Goal: Information Seeking & Learning: Learn about a topic

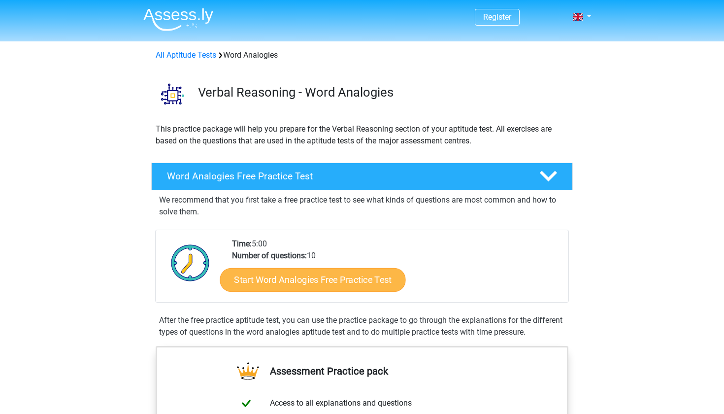
click at [267, 281] on link "Start Word Analogies Free Practice Test" at bounding box center [313, 280] width 186 height 24
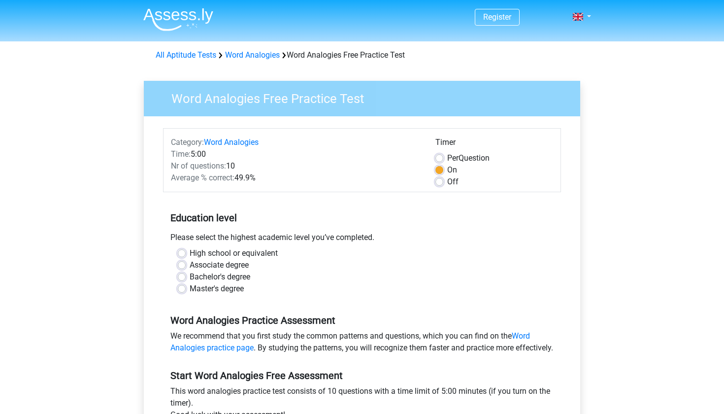
click at [190, 252] on label "High school or equivalent" at bounding box center [234, 253] width 88 height 12
click at [180, 252] on input "High school or equivalent" at bounding box center [182, 252] width 8 height 10
radio input "true"
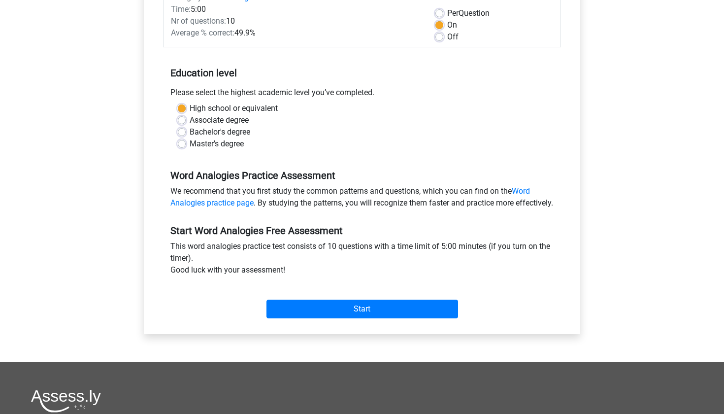
scroll to position [145, 0]
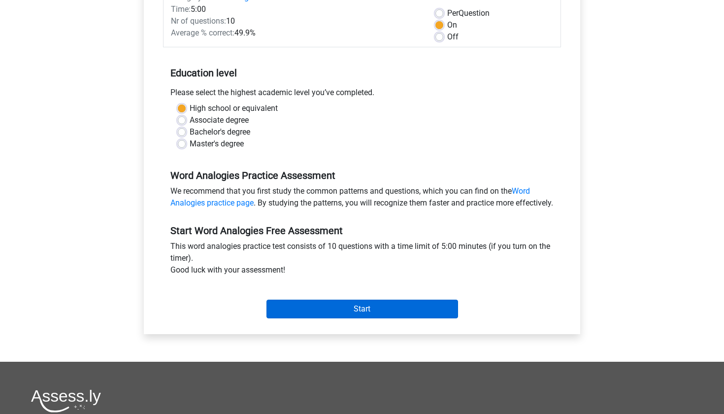
click at [304, 318] on input "Start" at bounding box center [363, 309] width 192 height 19
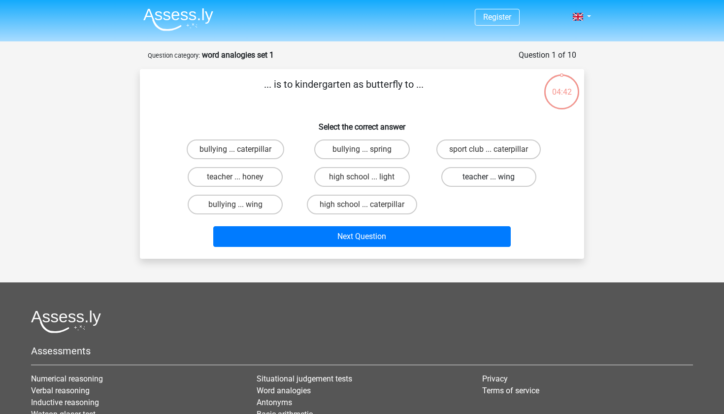
click at [483, 180] on label "teacher ... wing" at bounding box center [488, 177] width 95 height 20
click at [489, 180] on input "teacher ... wing" at bounding box center [492, 180] width 6 height 6
radio input "true"
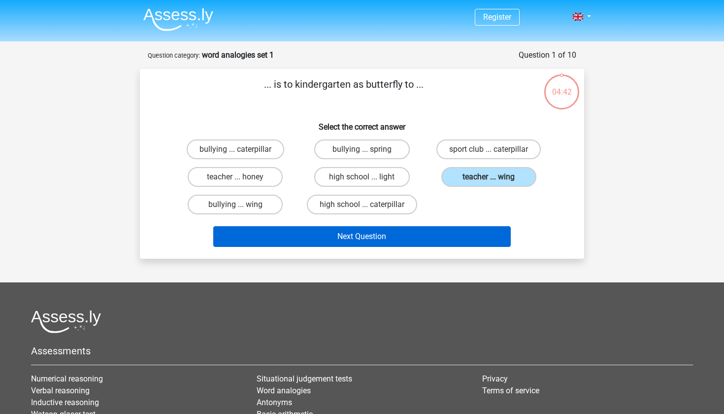
click at [441, 236] on button "Next Question" at bounding box center [362, 236] width 298 height 21
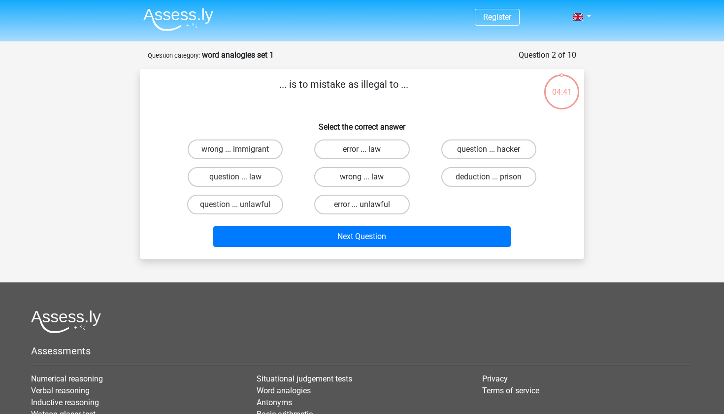
scroll to position [49, 0]
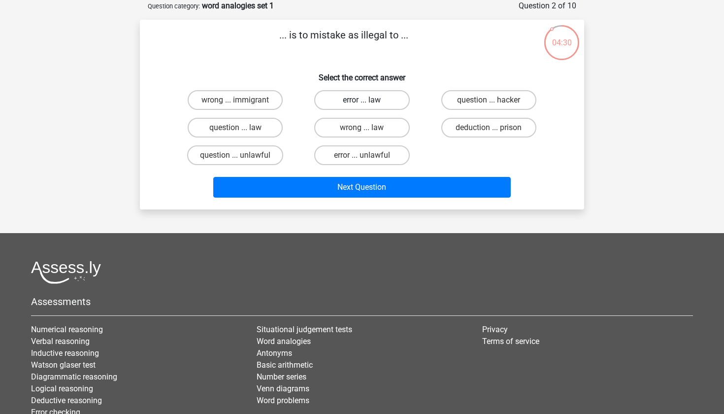
click at [378, 102] on label "error ... law" at bounding box center [361, 100] width 95 height 20
click at [369, 102] on input "error ... law" at bounding box center [365, 103] width 6 height 6
radio input "true"
click at [384, 134] on label "wrong ... law" at bounding box center [361, 128] width 95 height 20
click at [369, 134] on input "wrong ... law" at bounding box center [365, 131] width 6 height 6
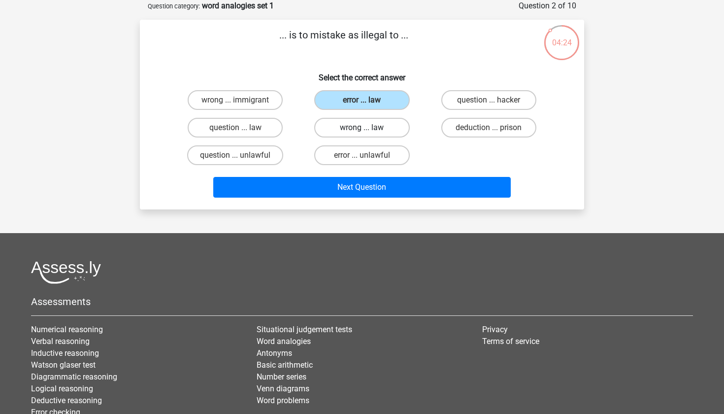
radio input "true"
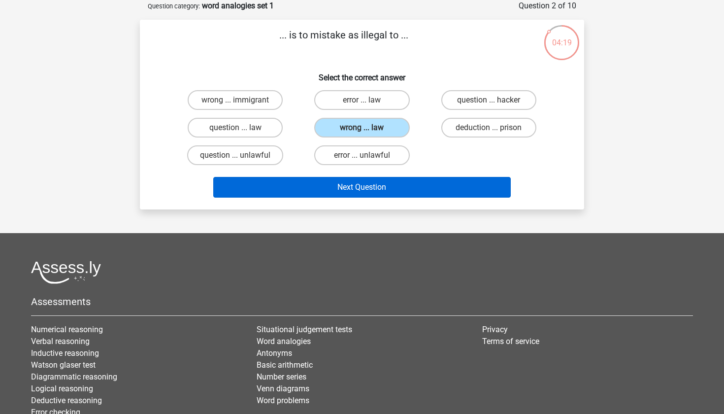
click at [393, 189] on button "Next Question" at bounding box center [362, 187] width 298 height 21
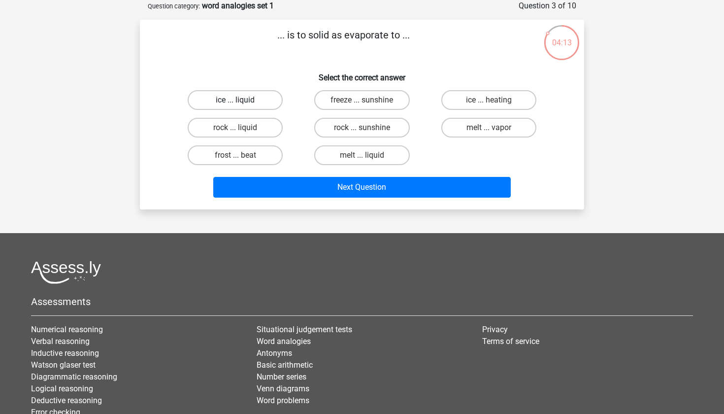
click at [262, 102] on label "ice ... liquid" at bounding box center [235, 100] width 95 height 20
click at [242, 102] on input "ice ... liquid" at bounding box center [239, 103] width 6 height 6
radio input "true"
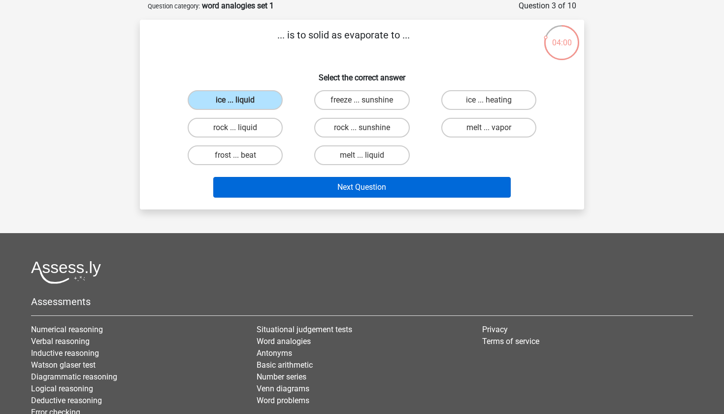
click at [328, 189] on button "Next Question" at bounding box center [362, 187] width 298 height 21
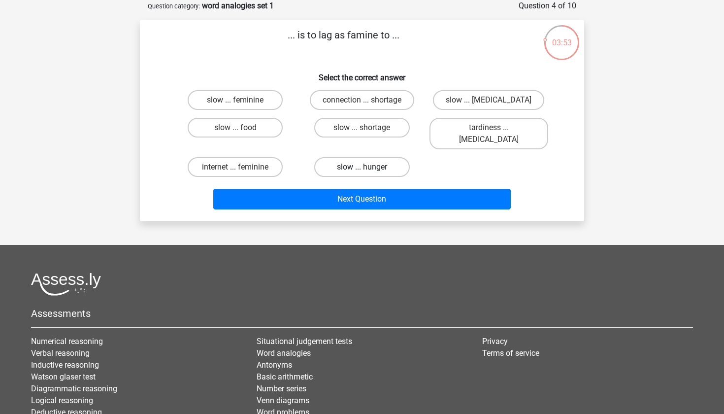
click at [353, 157] on label "slow ... hunger" at bounding box center [361, 167] width 95 height 20
click at [362, 167] on input "slow ... hunger" at bounding box center [365, 170] width 6 height 6
radio input "true"
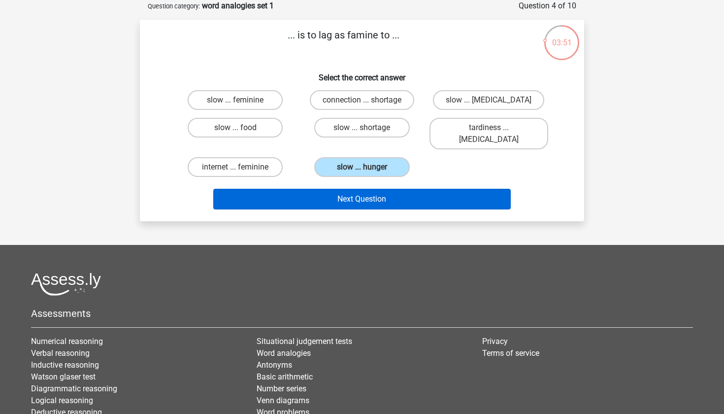
click at [342, 190] on button "Next Question" at bounding box center [362, 199] width 298 height 21
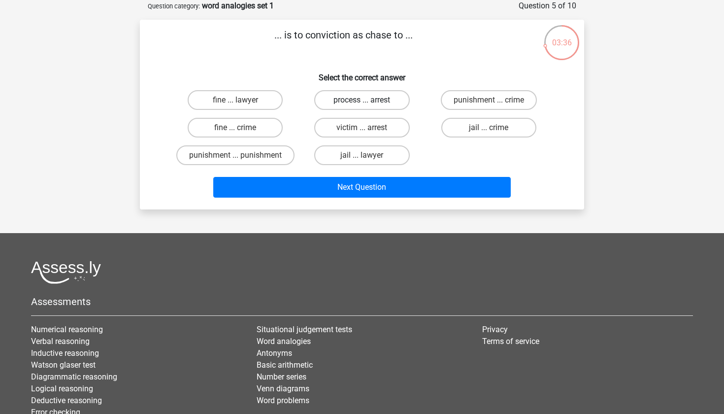
click at [383, 100] on label "process ... arrest" at bounding box center [361, 100] width 95 height 20
click at [369, 100] on input "process ... arrest" at bounding box center [365, 103] width 6 height 6
radio input "true"
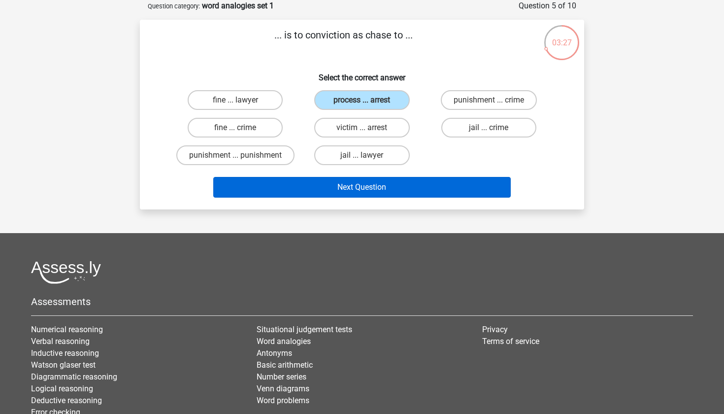
click at [398, 192] on button "Next Question" at bounding box center [362, 187] width 298 height 21
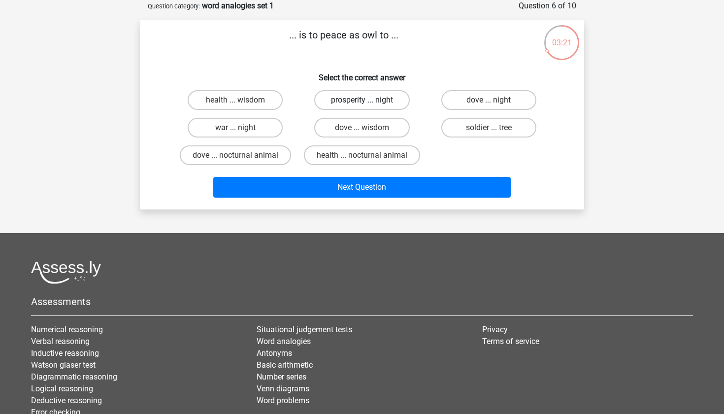
click at [373, 106] on label "prosperity ... night" at bounding box center [361, 100] width 95 height 20
click at [369, 106] on input "prosperity ... night" at bounding box center [365, 103] width 6 height 6
radio input "true"
click at [270, 124] on label "war ... night" at bounding box center [235, 128] width 95 height 20
click at [242, 128] on input "war ... night" at bounding box center [239, 131] width 6 height 6
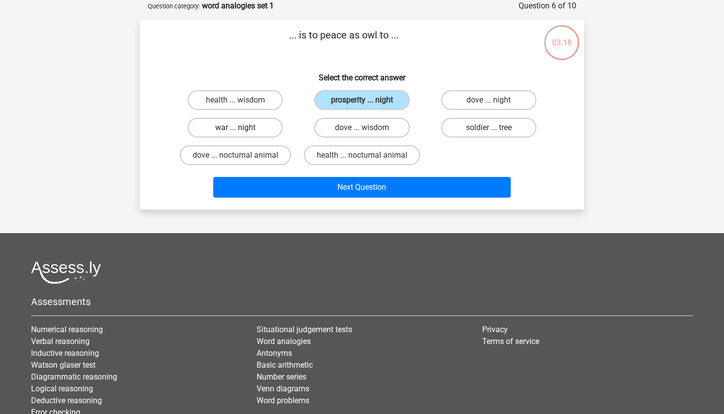
radio input "true"
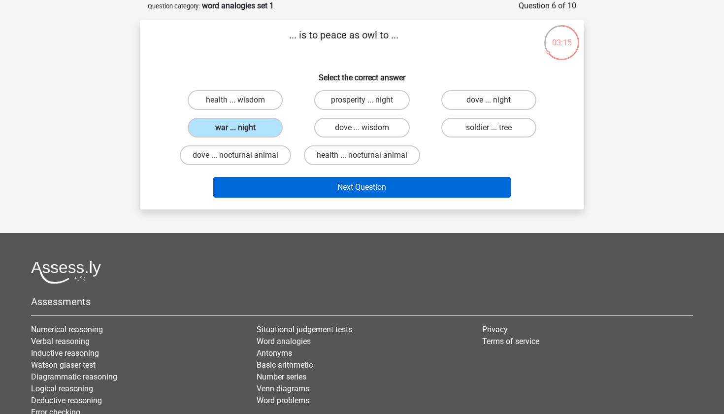
click at [313, 191] on button "Next Question" at bounding box center [362, 187] width 298 height 21
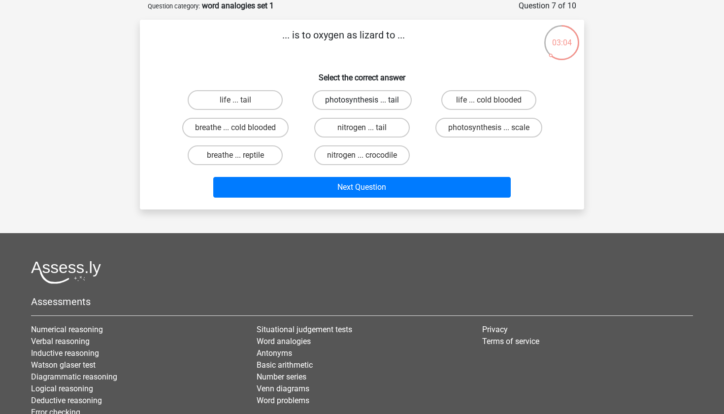
click at [363, 100] on div "photosynthesis ... tail" at bounding box center [362, 100] width 119 height 20
click at [363, 100] on input "photosynthesis ... tail" at bounding box center [365, 103] width 6 height 6
radio input "true"
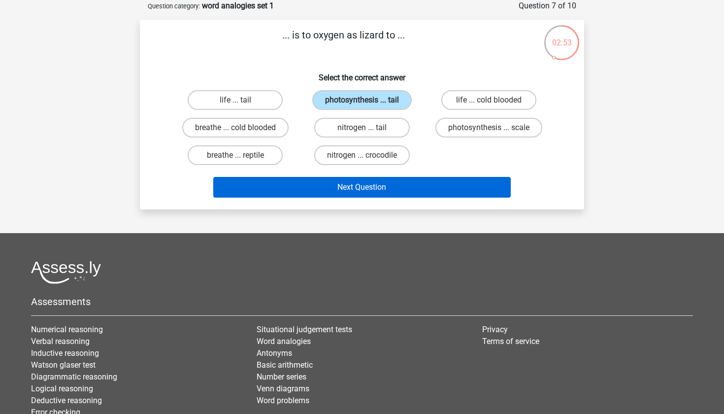
click at [398, 189] on button "Next Question" at bounding box center [362, 187] width 298 height 21
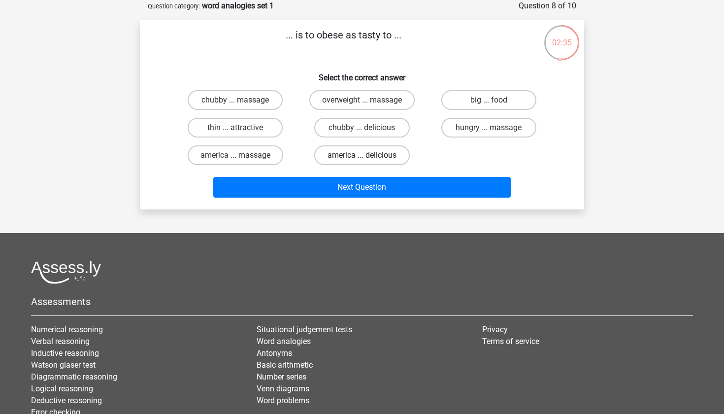
click at [359, 161] on label "america ... delicious" at bounding box center [361, 155] width 95 height 20
click at [362, 161] on input "america ... delicious" at bounding box center [365, 158] width 6 height 6
radio input "true"
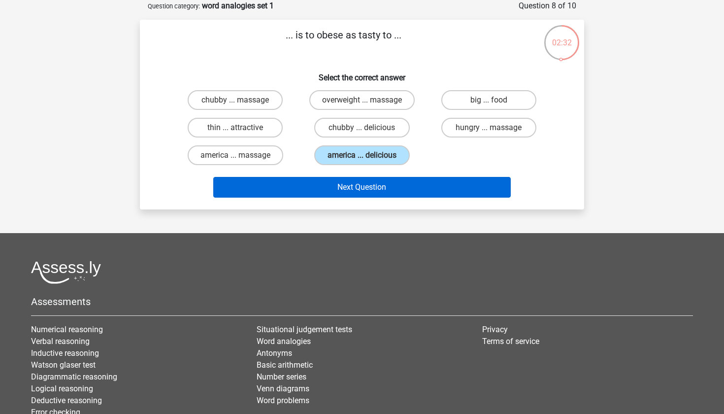
click at [363, 191] on button "Next Question" at bounding box center [362, 187] width 298 height 21
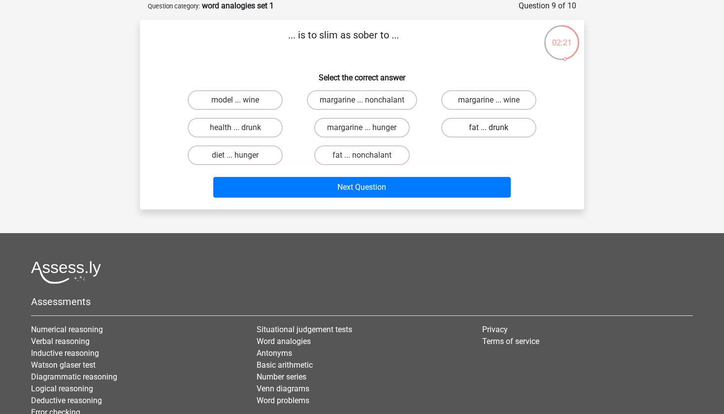
click at [477, 131] on label "fat ... drunk" at bounding box center [488, 128] width 95 height 20
click at [489, 131] on input "fat ... drunk" at bounding box center [492, 131] width 6 height 6
radio input "true"
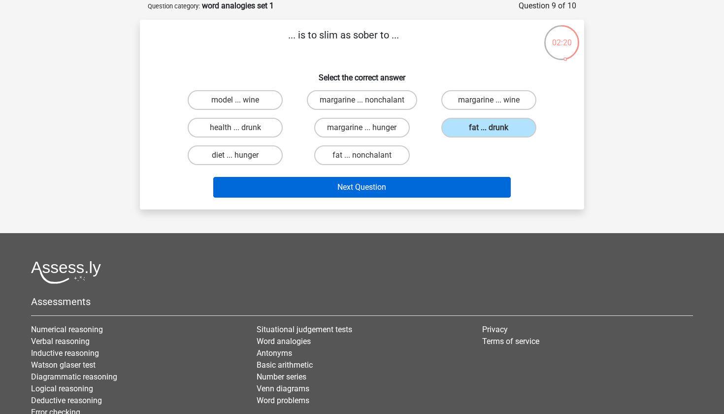
click at [449, 197] on button "Next Question" at bounding box center [362, 187] width 298 height 21
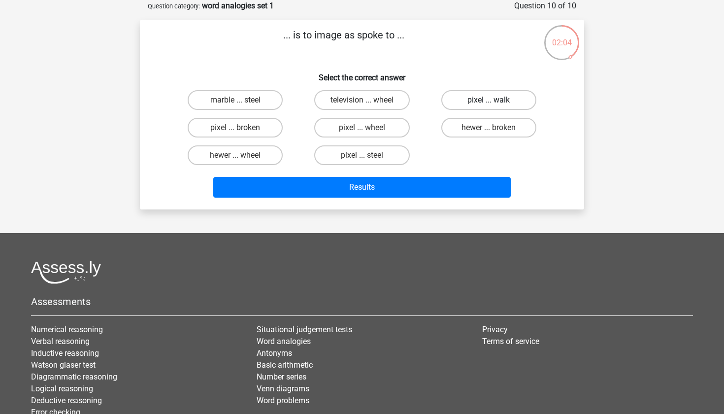
click at [509, 104] on label "pixel ... walk" at bounding box center [488, 100] width 95 height 20
click at [495, 104] on input "pixel ... walk" at bounding box center [492, 103] width 6 height 6
radio input "true"
click at [491, 132] on input "hewer ... broken" at bounding box center [492, 131] width 6 height 6
radio input "true"
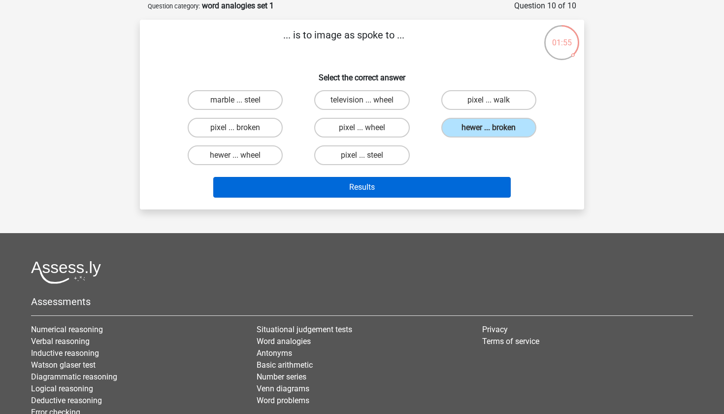
click at [479, 179] on button "Results" at bounding box center [362, 187] width 298 height 21
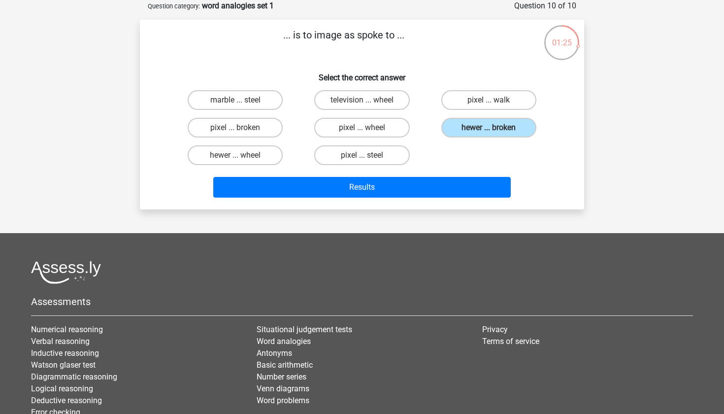
scroll to position [55, 0]
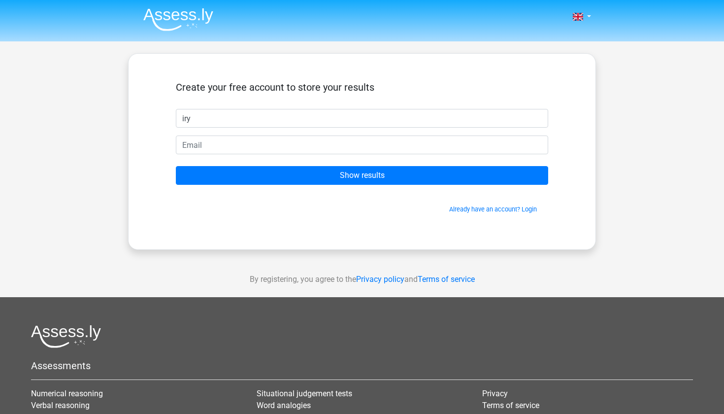
type input "iry"
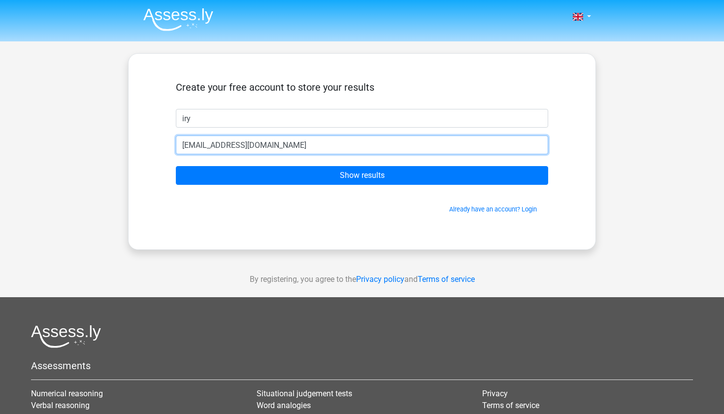
type input "[EMAIL_ADDRESS][DOMAIN_NAME]"
click at [362, 175] on input "Show results" at bounding box center [362, 175] width 373 height 19
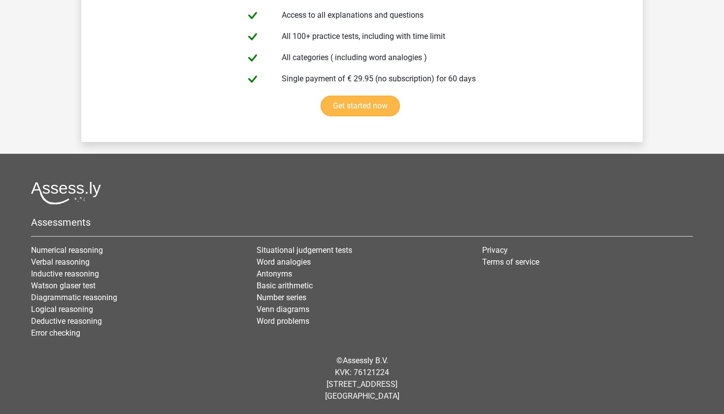
scroll to position [1714, 0]
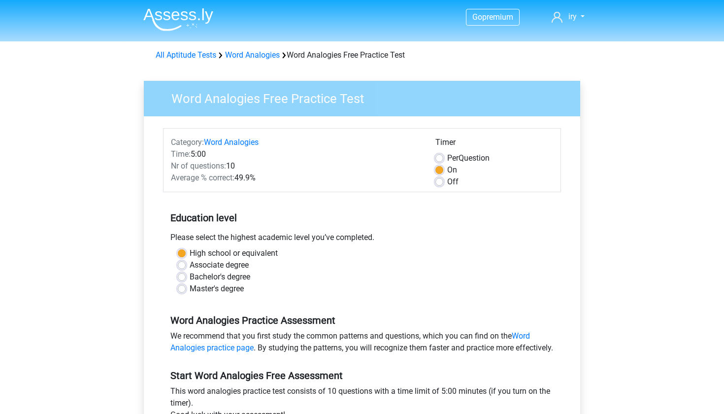
scroll to position [145, 0]
